Goal: Task Accomplishment & Management: Use online tool/utility

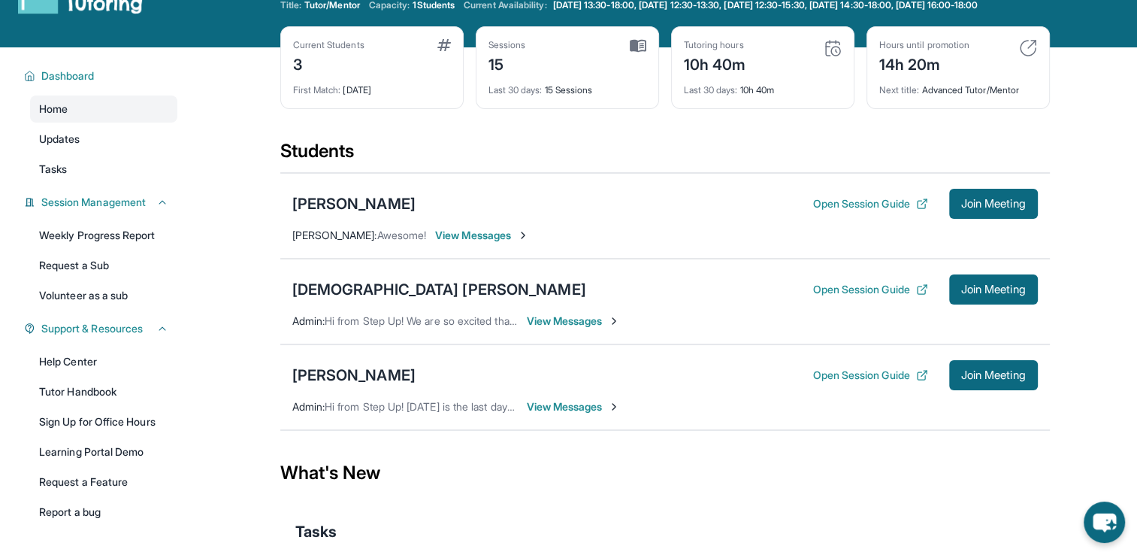
scroll to position [75, 0]
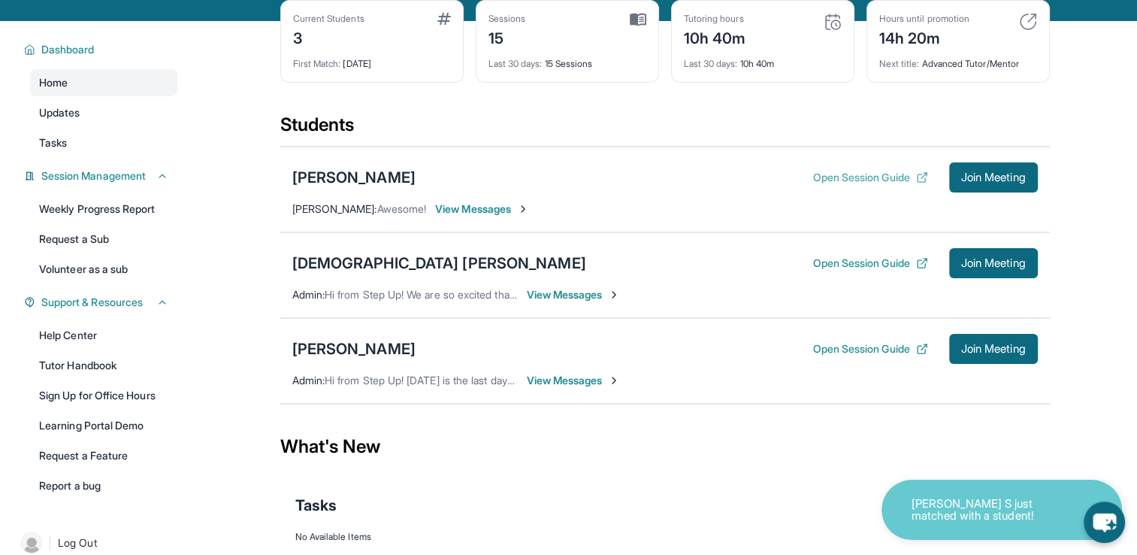
click at [889, 185] on button "Open Session Guide" at bounding box center [870, 177] width 115 height 15
click at [986, 182] on span "Join Meeting" at bounding box center [993, 177] width 65 height 9
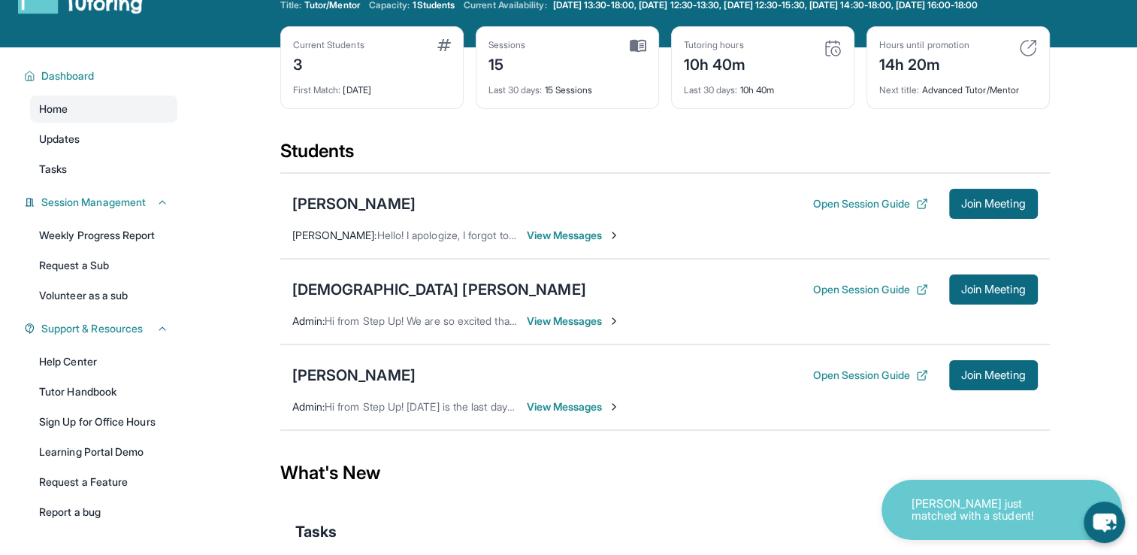
click at [538, 243] on span "View Messages" at bounding box center [574, 235] width 94 height 15
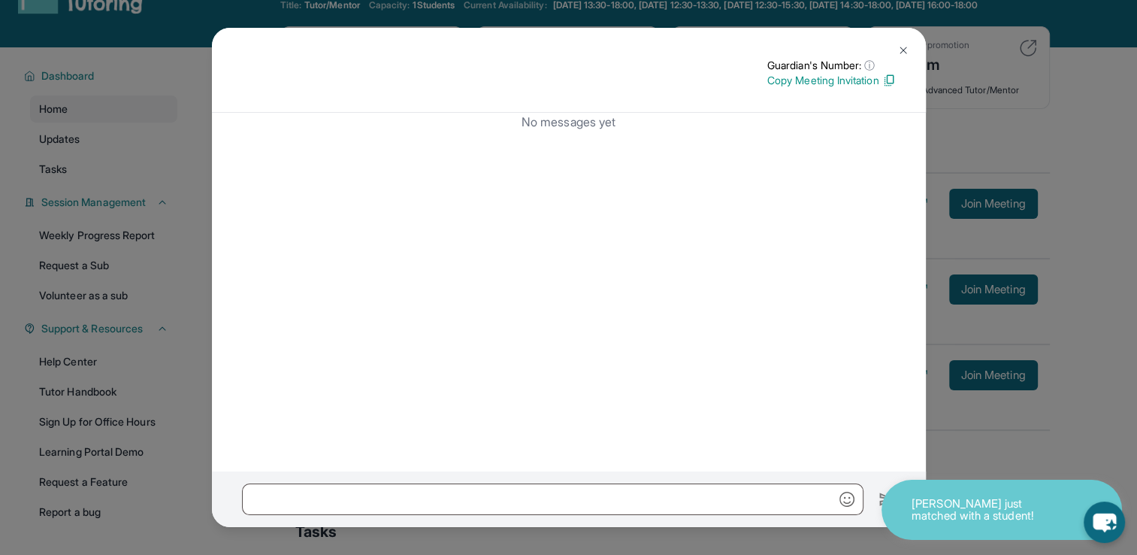
click at [907, 49] on img at bounding box center [903, 50] width 12 height 12
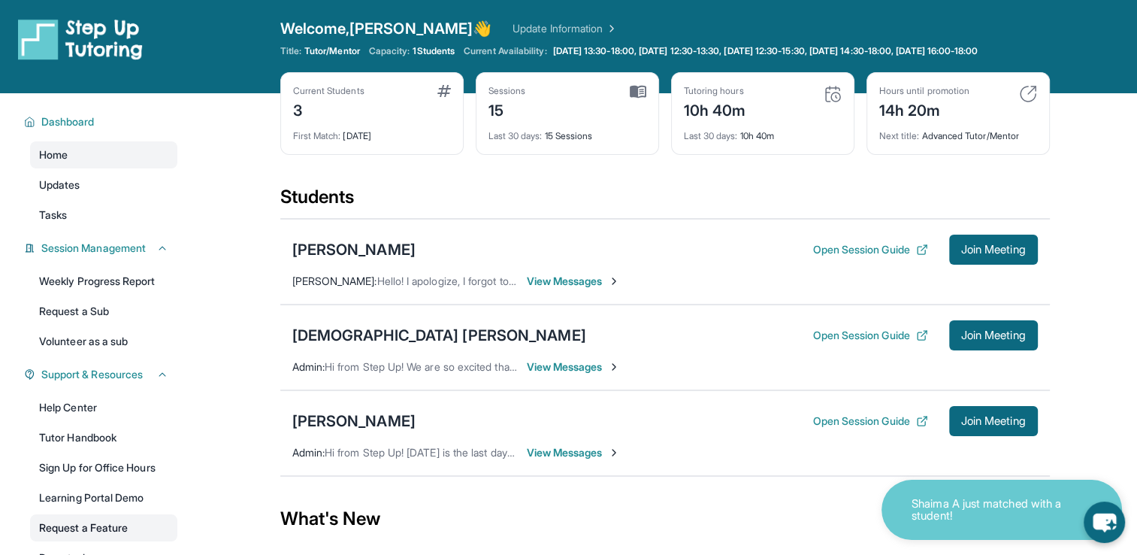
scroll to position [0, 0]
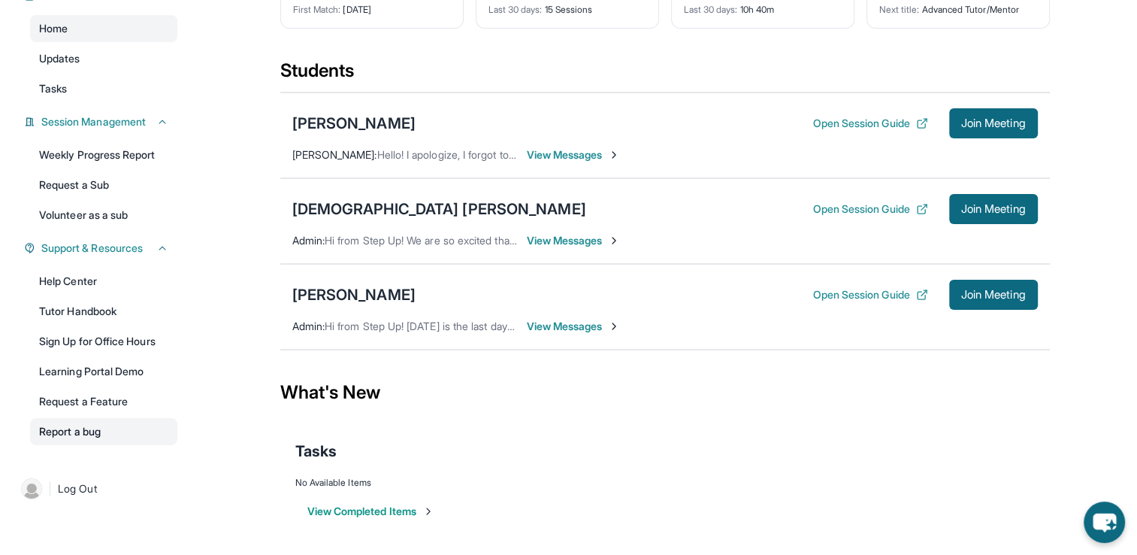
scroll to position [64, 0]
